Goal: Navigation & Orientation: Find specific page/section

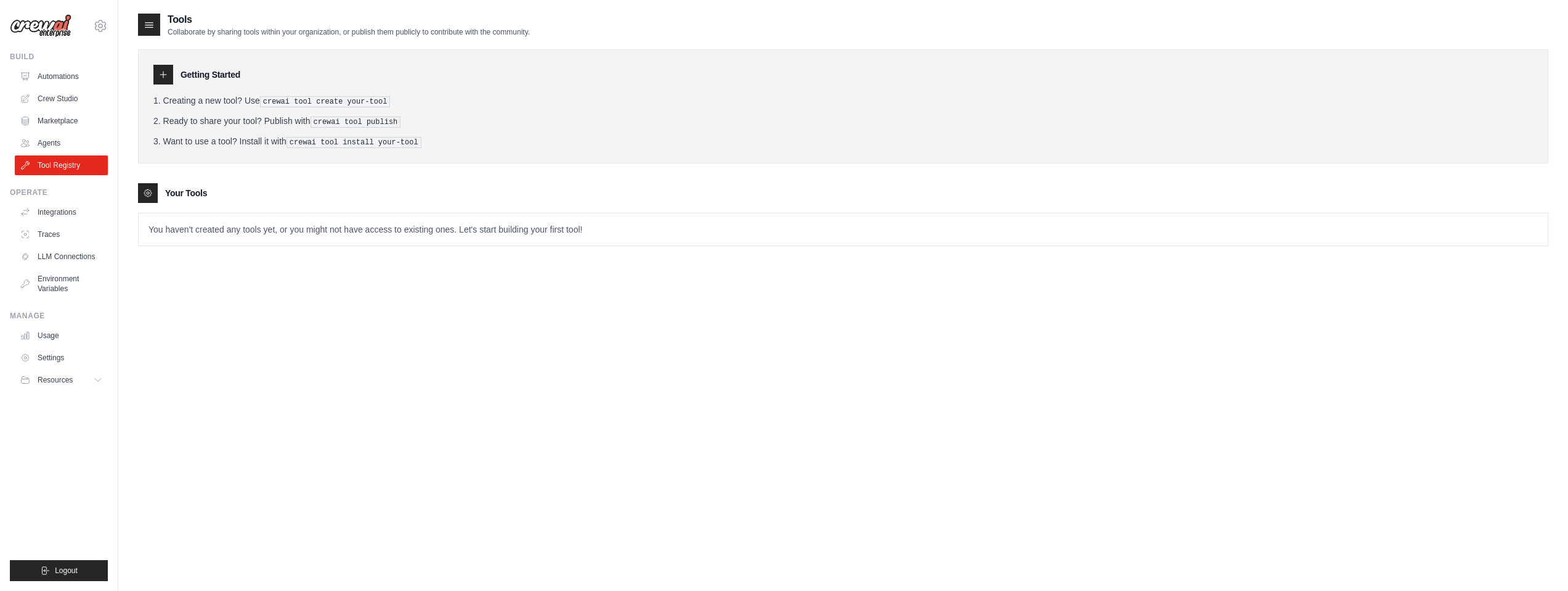
click at [54, 33] on img at bounding box center [40, 26] width 62 height 23
click at [55, 29] on img at bounding box center [40, 26] width 62 height 23
click at [53, 380] on span "Resources" at bounding box center [57, 379] width 35 height 10
click at [42, 336] on link "Usage" at bounding box center [63, 336] width 93 height 20
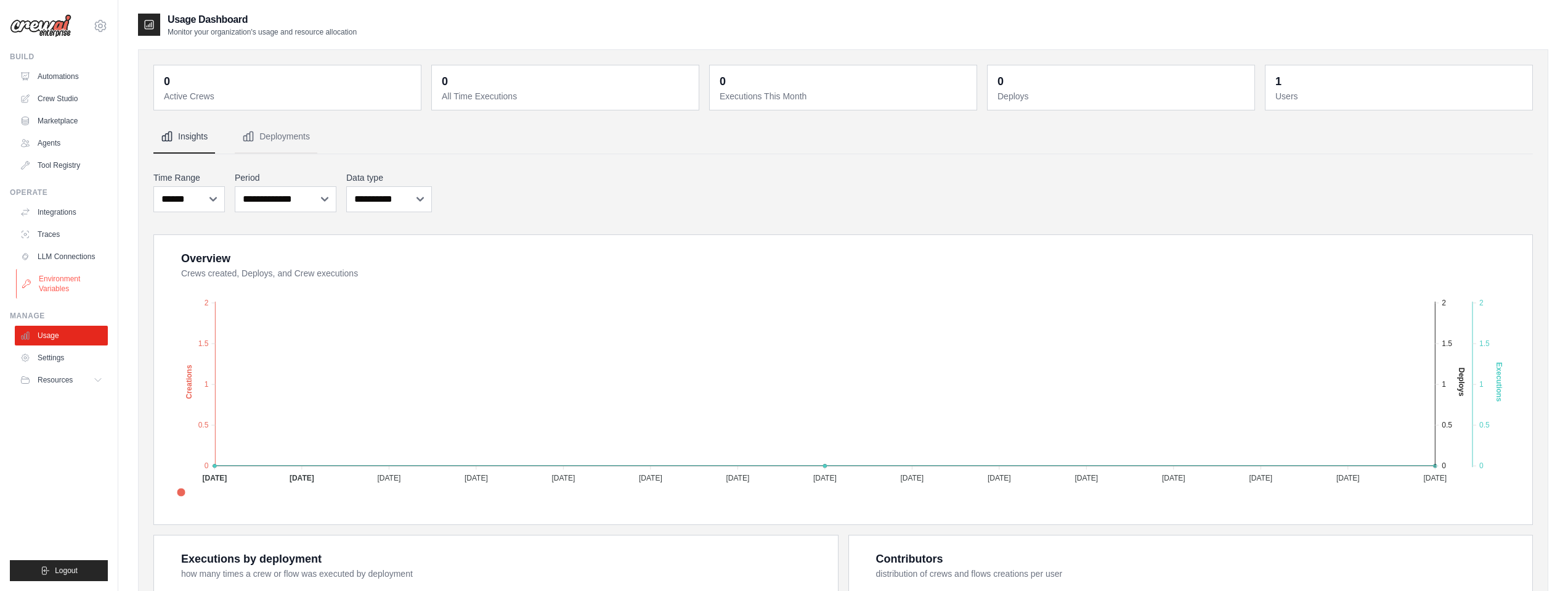
click at [52, 288] on link "Environment Variables" at bounding box center [63, 283] width 93 height 29
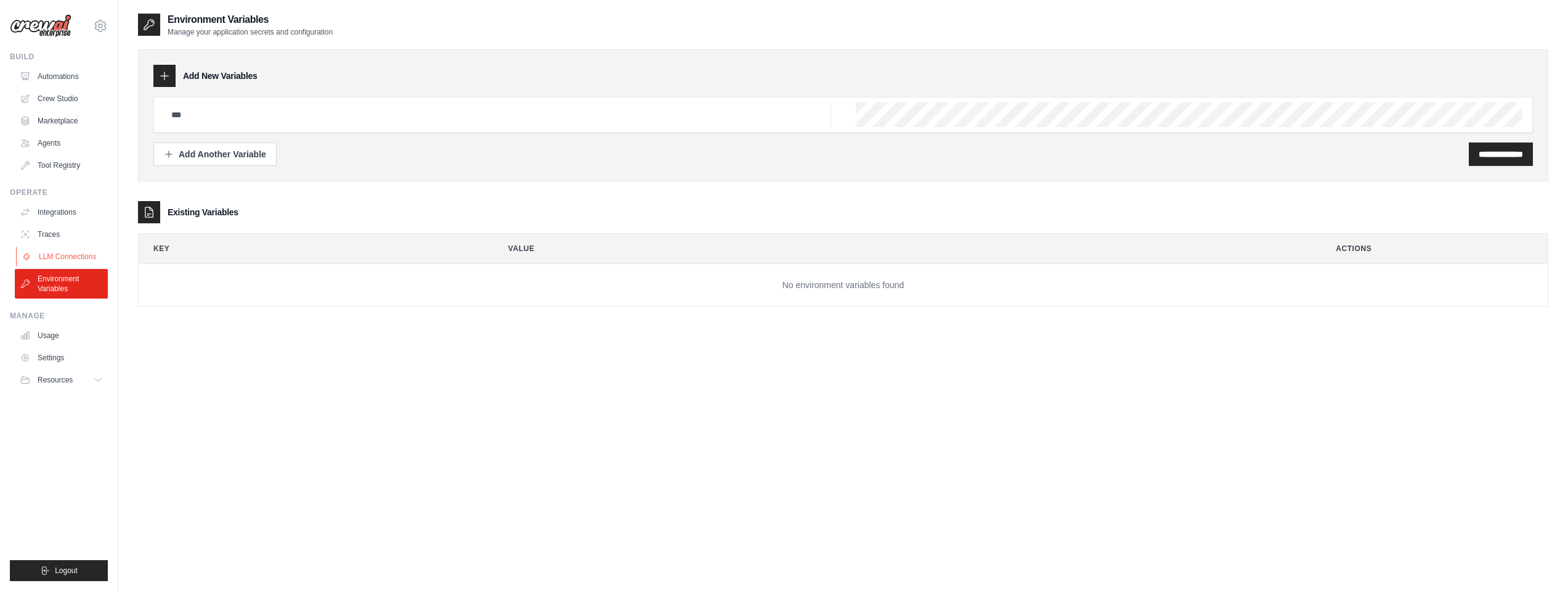
click at [63, 259] on link "LLM Connections" at bounding box center [63, 257] width 93 height 20
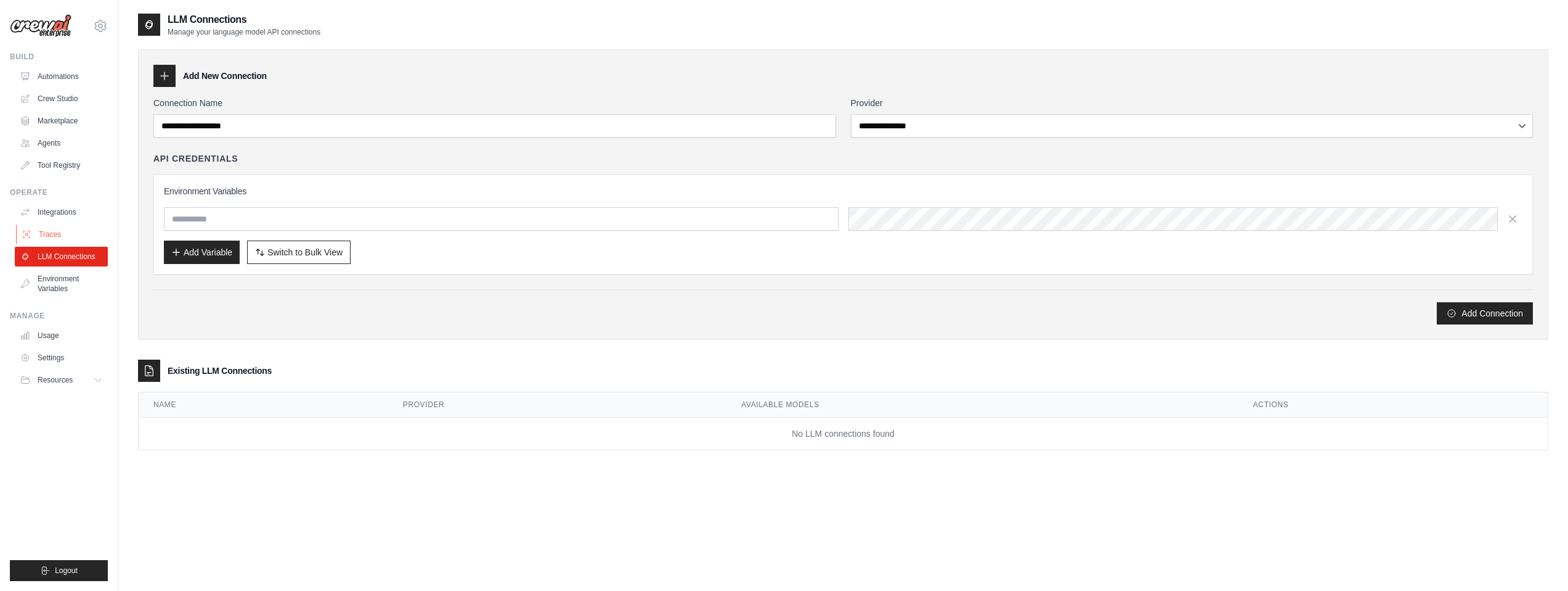
click at [68, 224] on link "Traces" at bounding box center [63, 234] width 93 height 20
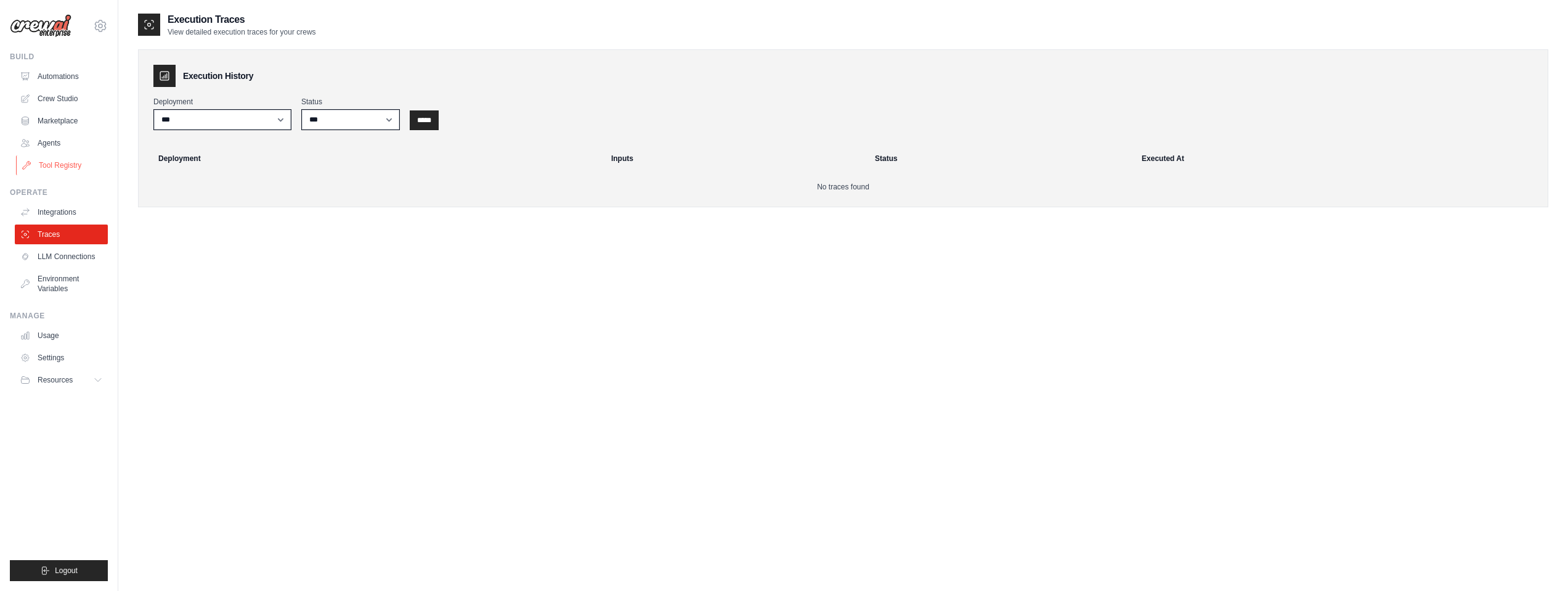
click at [63, 164] on link "Tool Registry" at bounding box center [63, 165] width 93 height 20
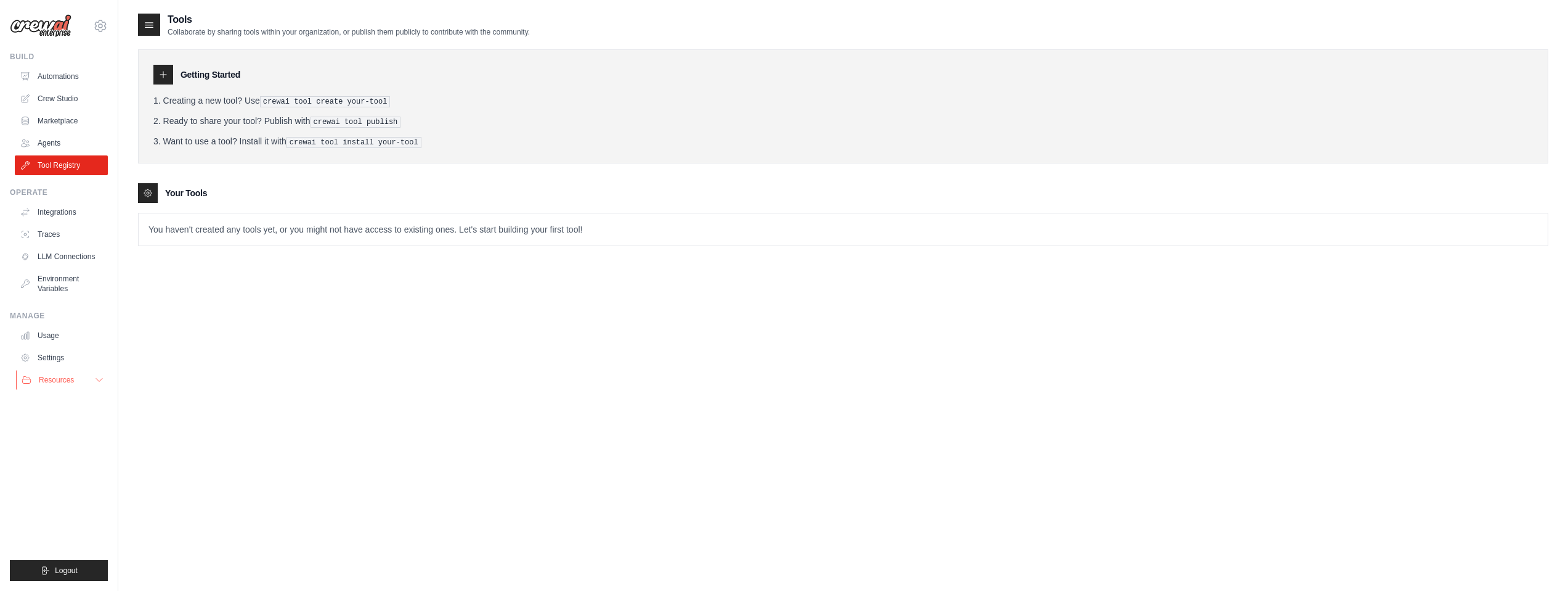
click at [58, 378] on span "Resources" at bounding box center [57, 379] width 35 height 10
click at [50, 356] on link "Settings" at bounding box center [63, 358] width 93 height 20
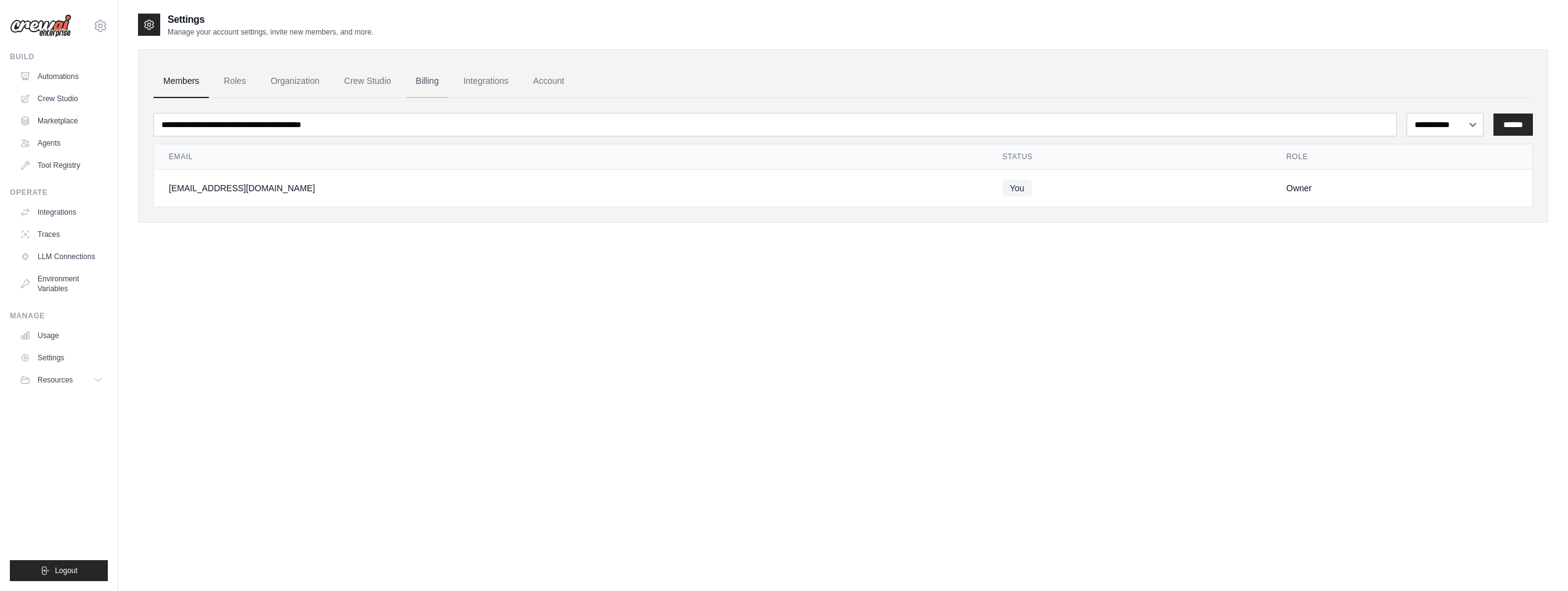
click at [448, 75] on link "Billing" at bounding box center [427, 81] width 42 height 33
